Goal: Task Accomplishment & Management: Complete application form

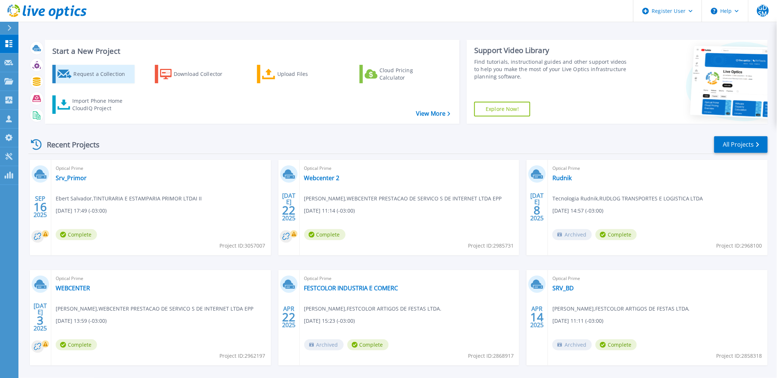
drag, startPoint x: 84, startPoint y: 72, endPoint x: 94, endPoint y: 75, distance: 10.5
click at [84, 72] on div "Request a Collection" at bounding box center [102, 74] width 59 height 15
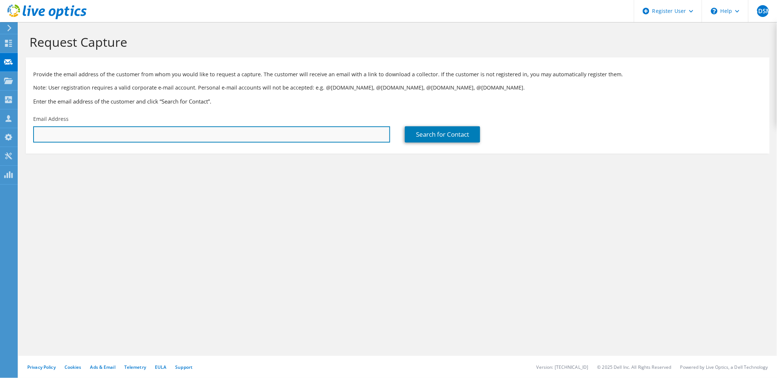
click at [160, 131] on input "text" at bounding box center [211, 134] width 357 height 16
paste input "thiago@beckhausermalhas.com.br"
type input "thiago@beckhausermalhas.com.br"
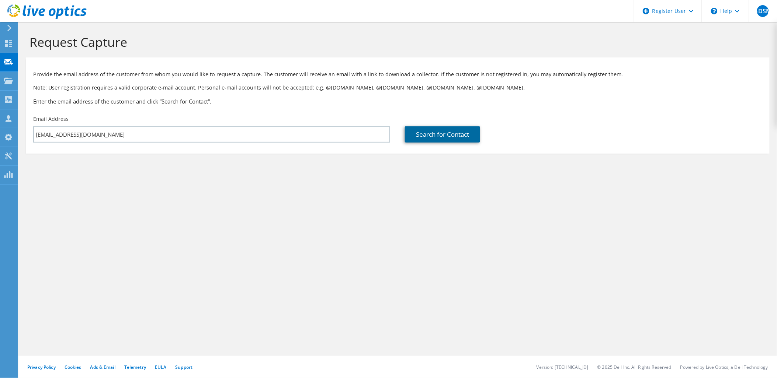
click at [446, 136] on link "Search for Contact" at bounding box center [442, 134] width 75 height 16
type input "BECKHAUSER INDUSTRIA E COMERCIO DE MALHAS LTDA"
type input "Thiago"
type input "Bento"
type input "Brazil"
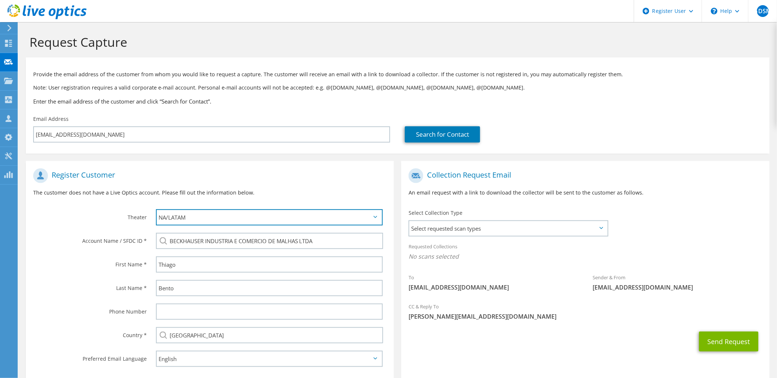
click at [197, 219] on select "APJ EMEA NA/LATAM" at bounding box center [269, 217] width 227 height 16
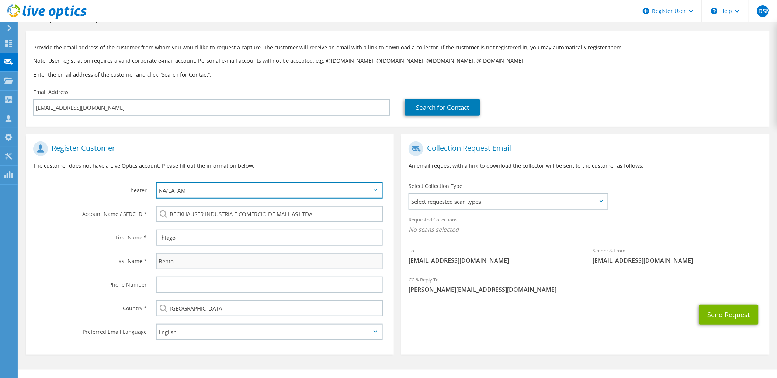
scroll to position [36, 0]
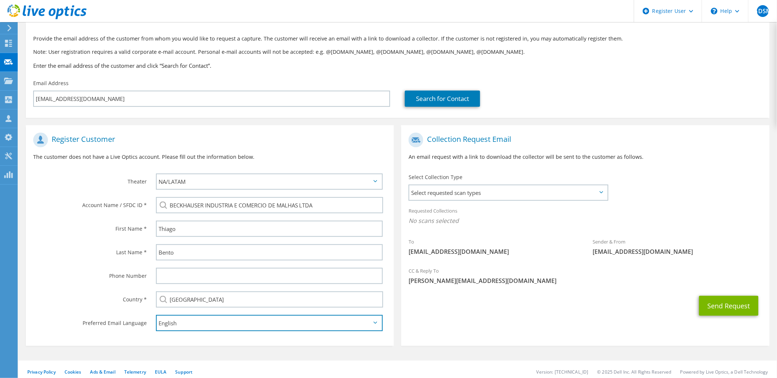
click at [229, 322] on select "English Deutsch Español Français Italiano Polski Português Русский 한국어 中文 日本語" at bounding box center [269, 323] width 227 height 16
select select "pt-BR"
click at [156, 315] on select "English Deutsch Español Français Italiano Polski Português Русский 한국어 中文 日本語" at bounding box center [269, 323] width 227 height 16
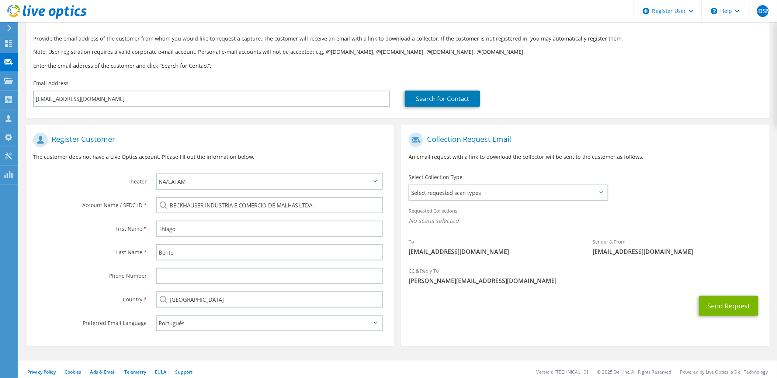
click at [528, 323] on section "Collection Request Email An email request with a link to download the collector…" at bounding box center [585, 235] width 368 height 221
click at [486, 194] on span "Select requested scan types" at bounding box center [508, 192] width 198 height 15
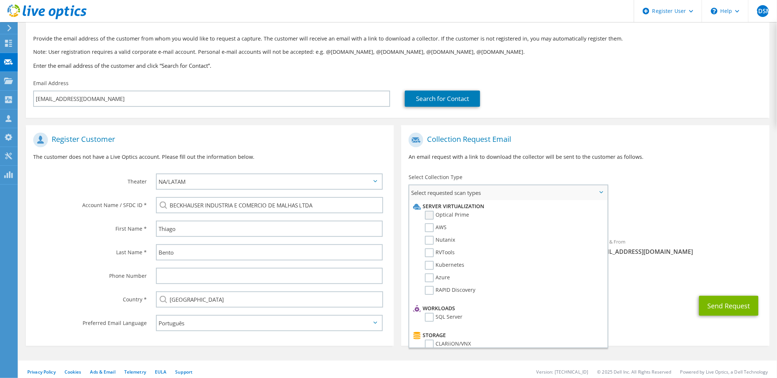
click at [427, 215] on label "Optical Prime" at bounding box center [447, 215] width 44 height 9
click at [0, 0] on input "Optical Prime" at bounding box center [0, 0] width 0 height 0
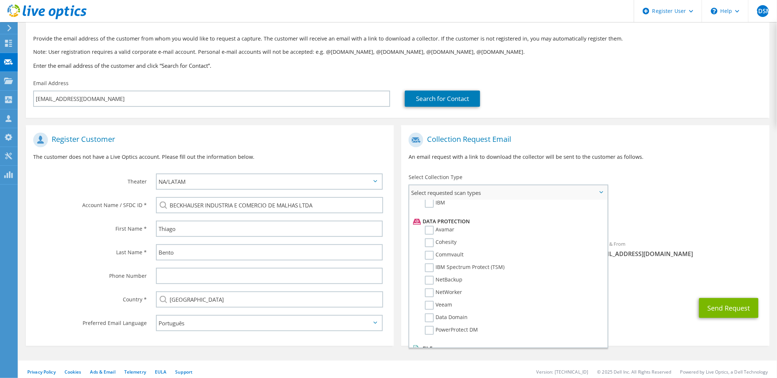
scroll to position [304, 0]
click at [638, 289] on div "CC & Reply To Giana.Martins@dell.com" at bounding box center [585, 277] width 368 height 25
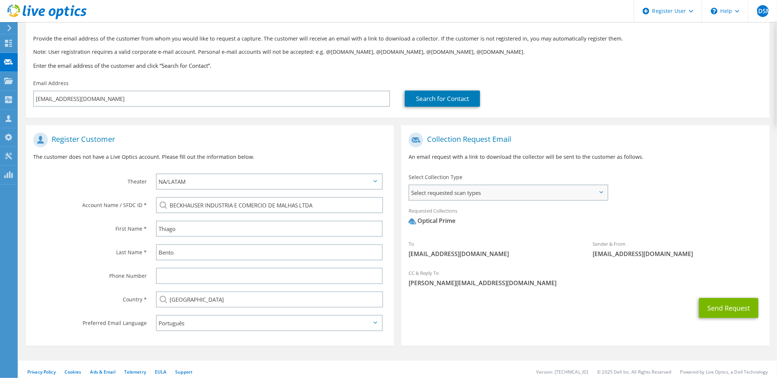
click at [499, 197] on span "Select requested scan types" at bounding box center [508, 192] width 198 height 15
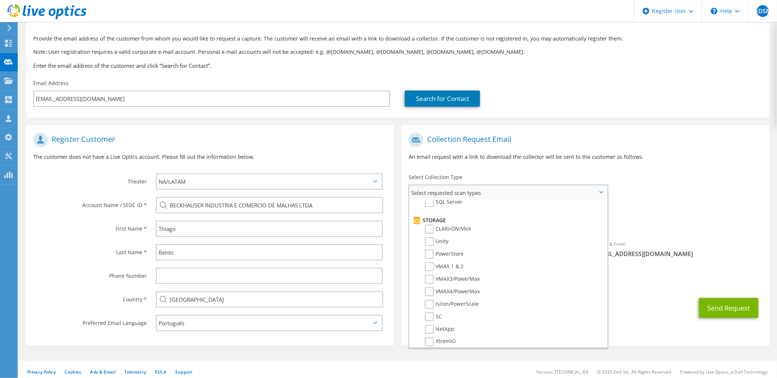
scroll to position [0, 0]
click at [705, 188] on div "To thiago@beckhausermalhas.com.br Sender & From liveoptics@liveoptics.com" at bounding box center [585, 197] width 368 height 136
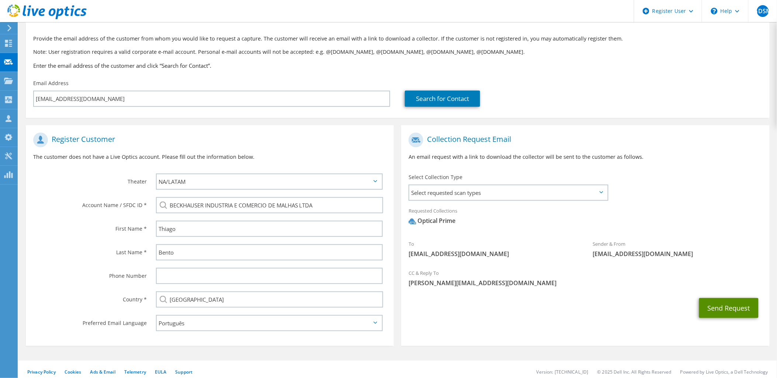
click at [727, 311] on button "Send Request" at bounding box center [728, 308] width 59 height 20
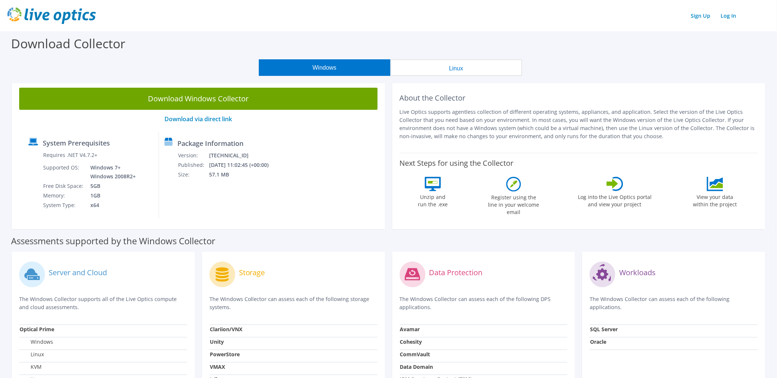
click at [456, 64] on button "Linux" at bounding box center [456, 67] width 132 height 17
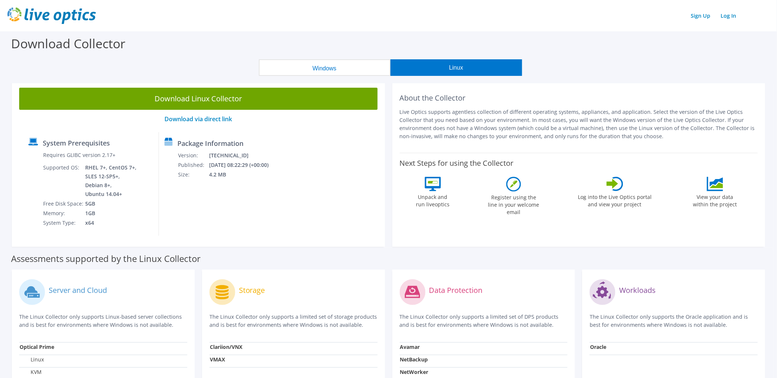
click at [439, 69] on button "Linux" at bounding box center [456, 67] width 132 height 17
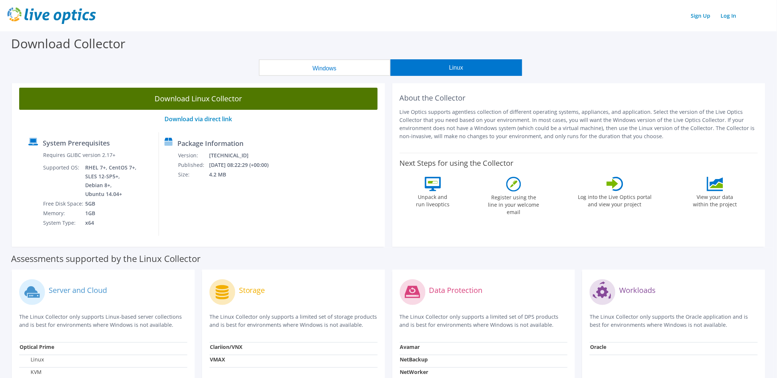
click at [271, 101] on link "Download Linux Collector" at bounding box center [198, 99] width 358 height 22
